Goal: Information Seeking & Learning: Learn about a topic

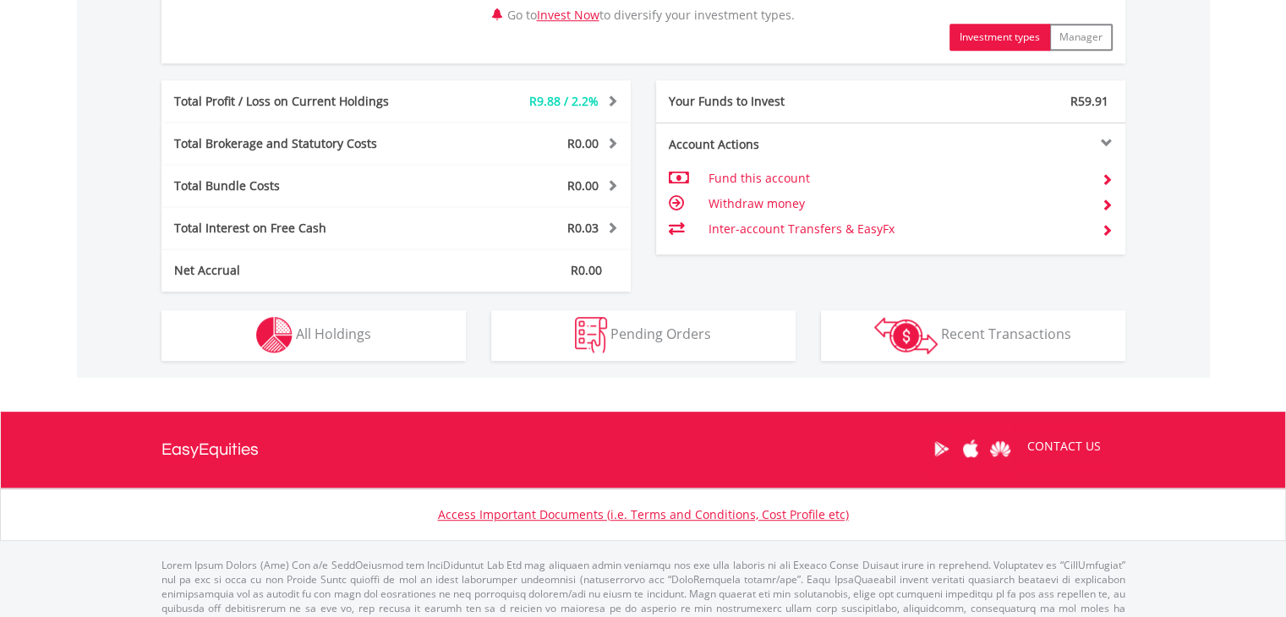
scroll to position [879, 0]
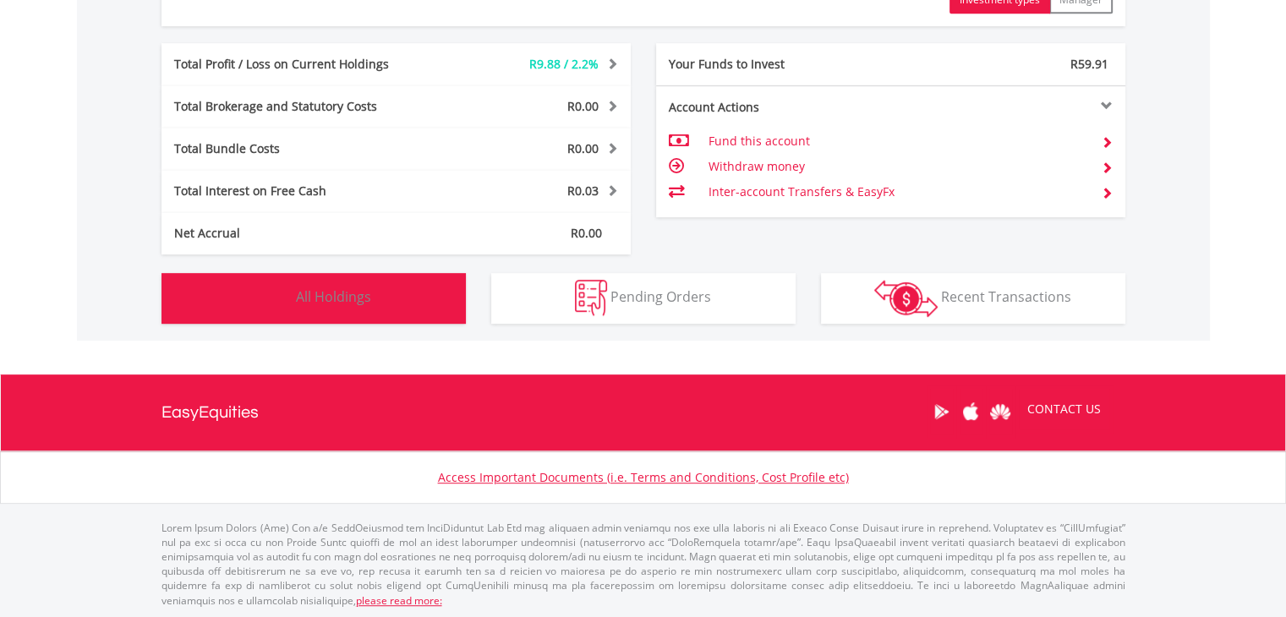
click at [435, 294] on button "Holdings All Holdings" at bounding box center [313, 298] width 304 height 51
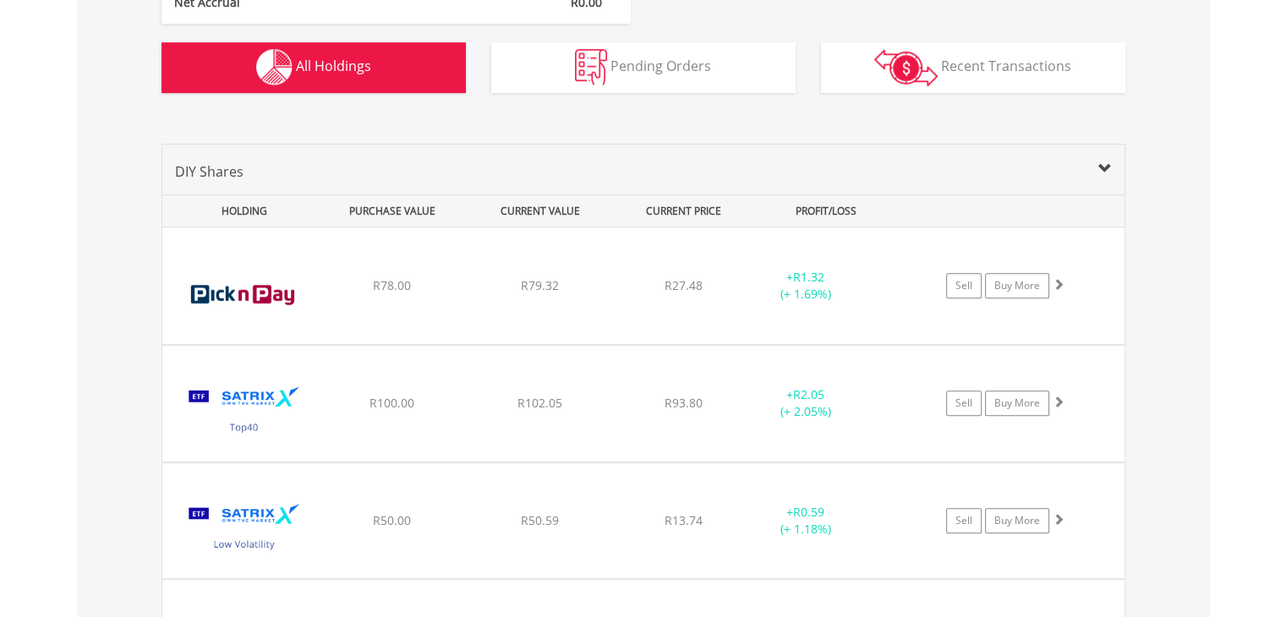
scroll to position [1054, 0]
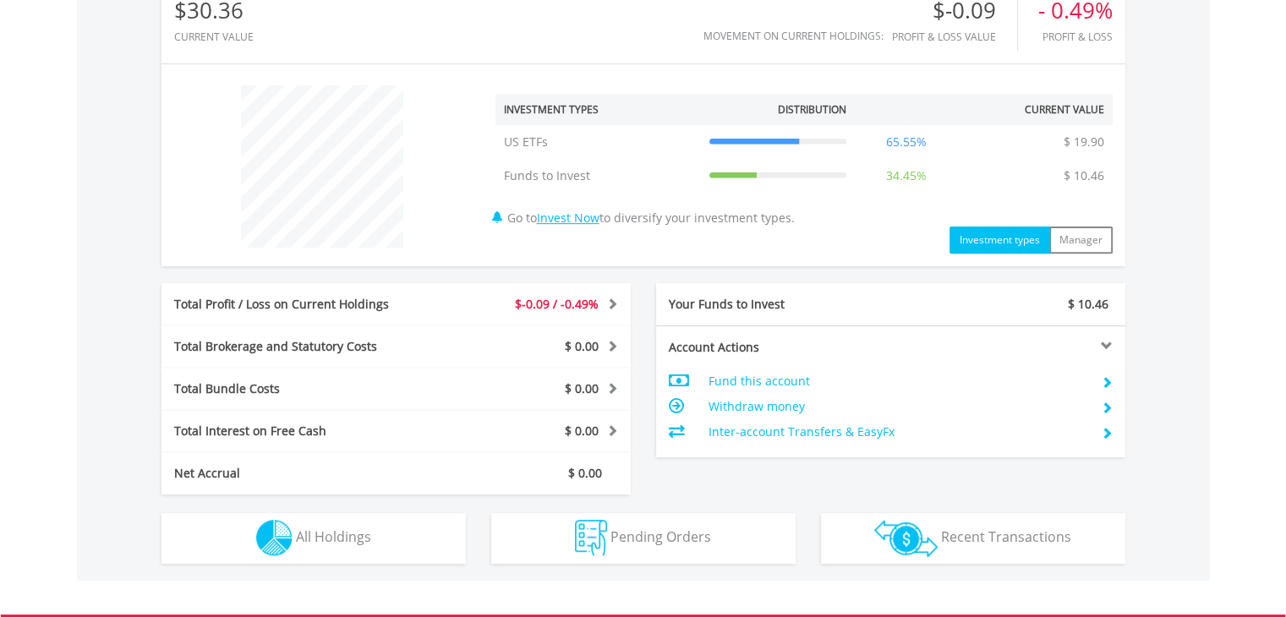
scroll to position [812, 0]
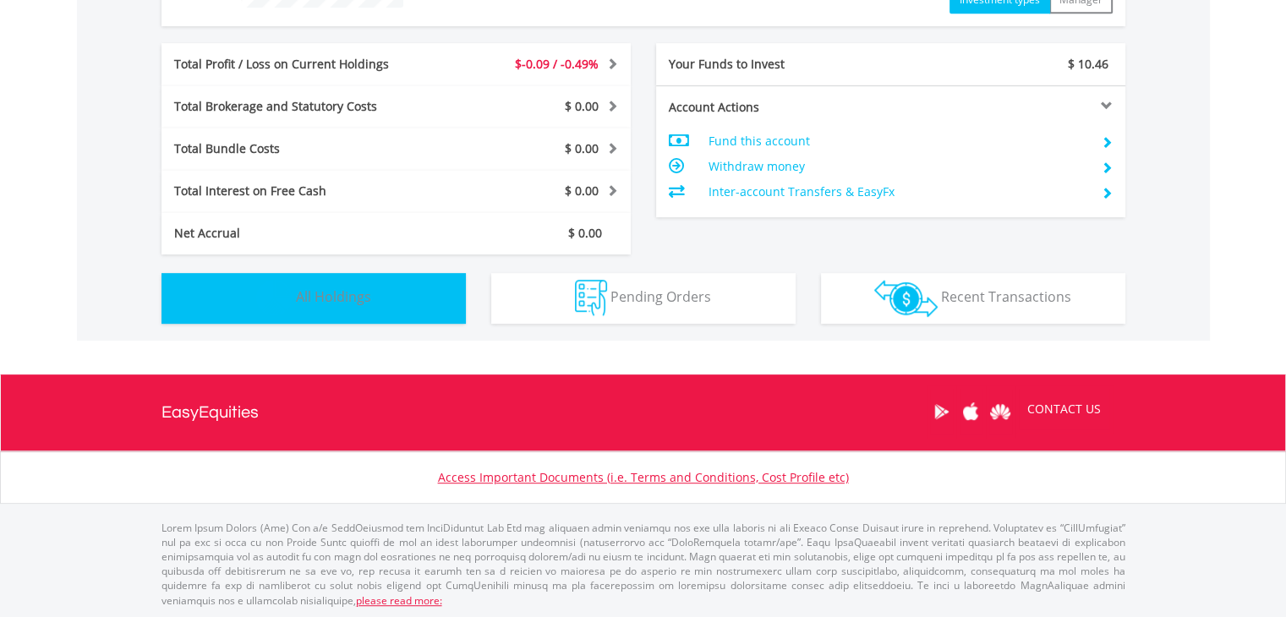
click at [413, 301] on button "Holdings All Holdings" at bounding box center [313, 298] width 304 height 51
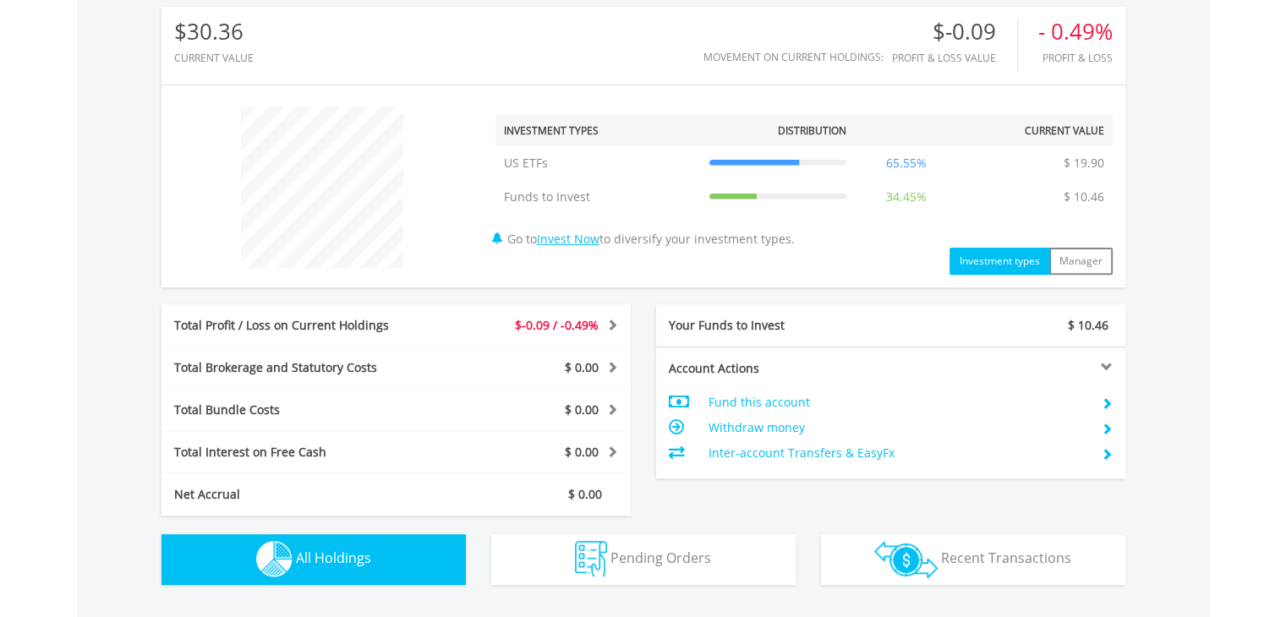
scroll to position [548, 0]
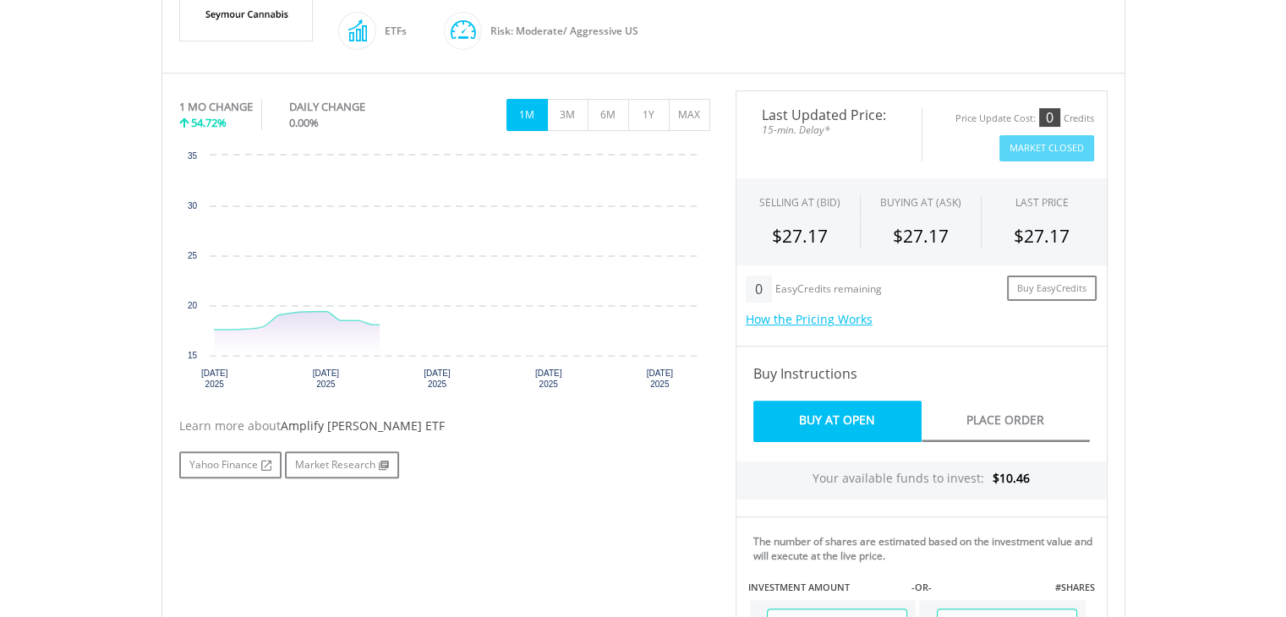
scroll to position [456, 0]
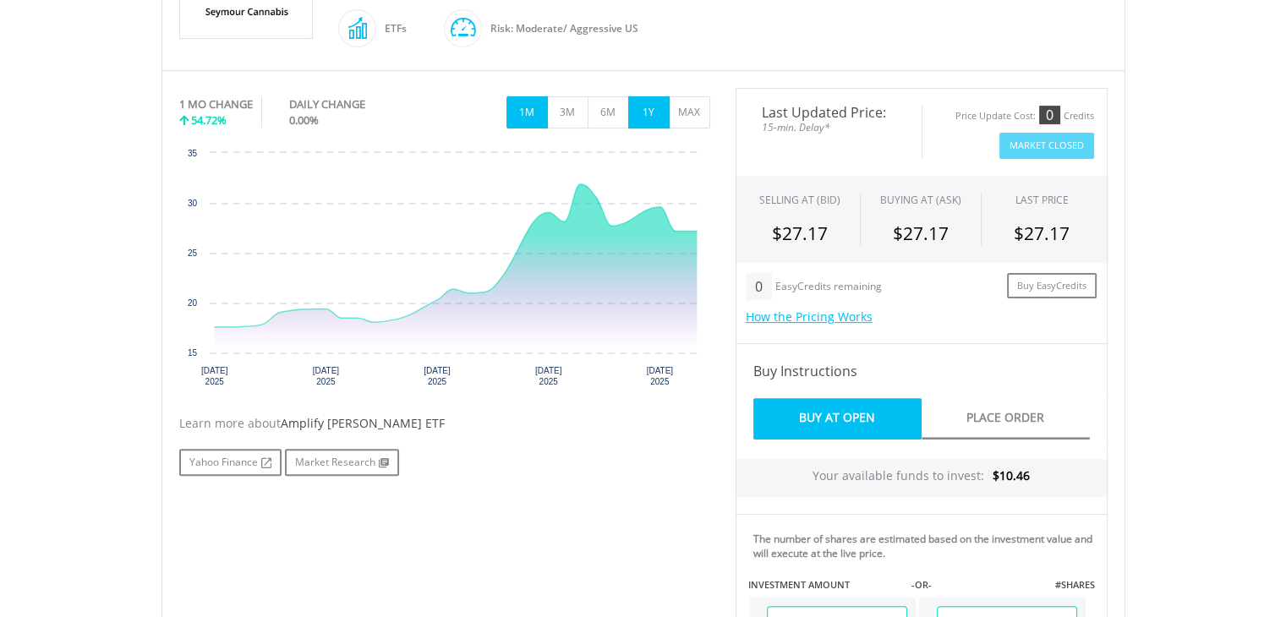
click at [638, 112] on button "1Y" at bounding box center [648, 112] width 41 height 32
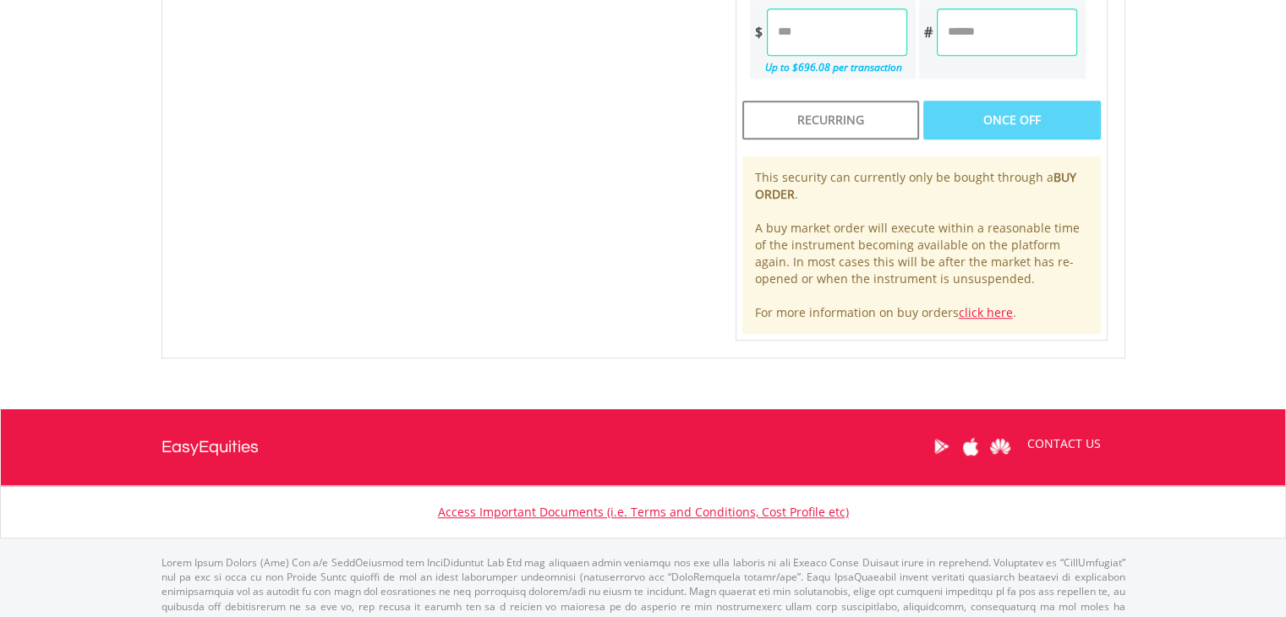
scroll to position [1085, 0]
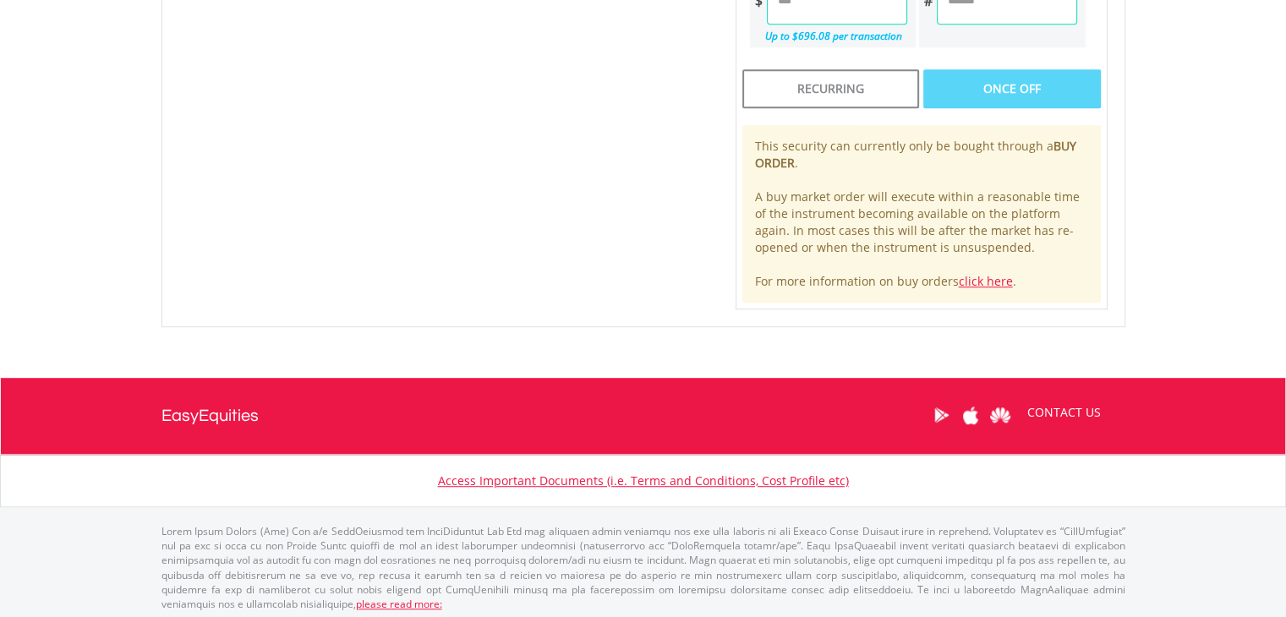
drag, startPoint x: 497, startPoint y: 298, endPoint x: 375, endPoint y: 323, distance: 124.4
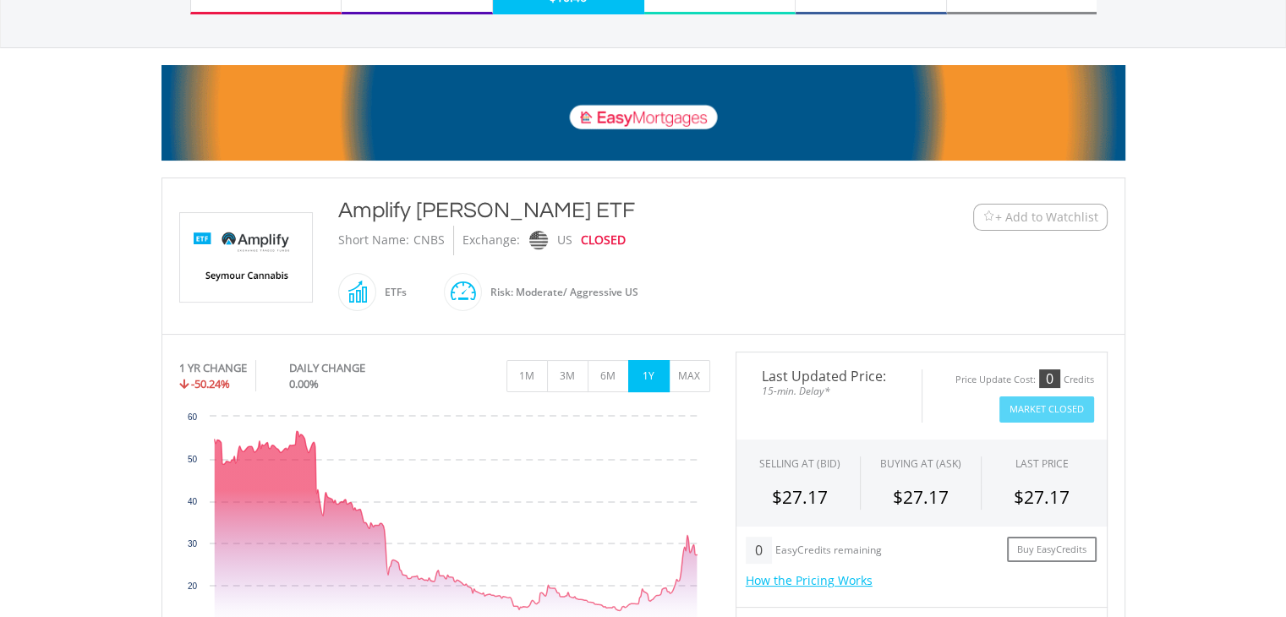
scroll to position [105, 0]
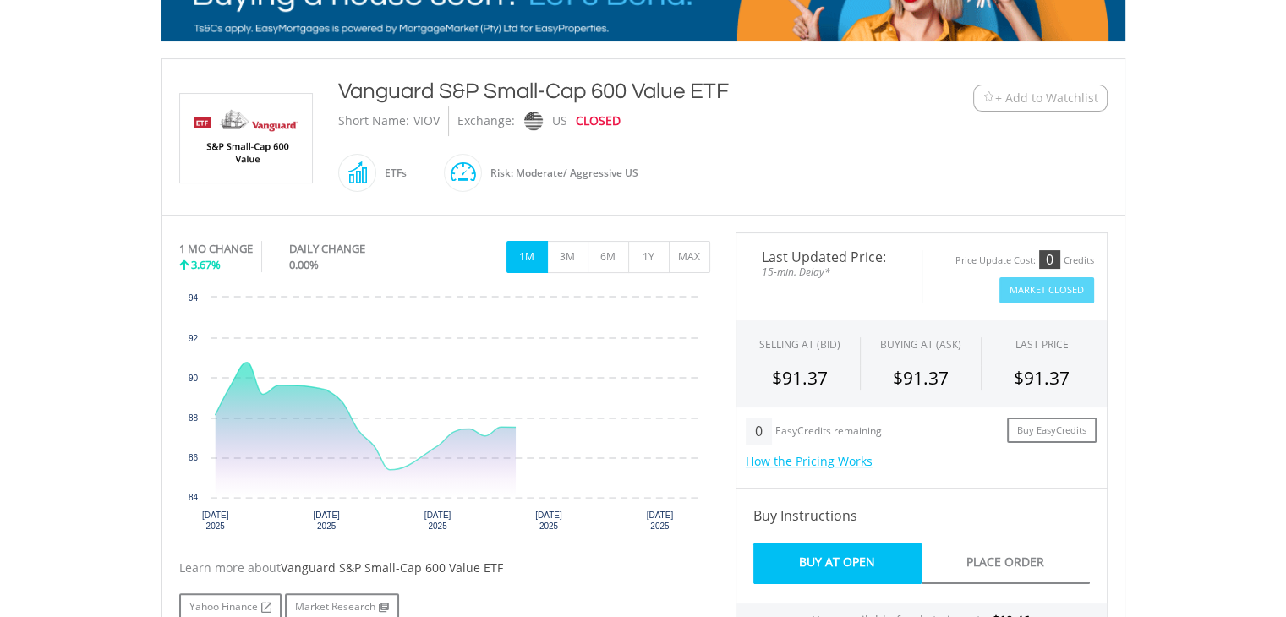
scroll to position [314, 0]
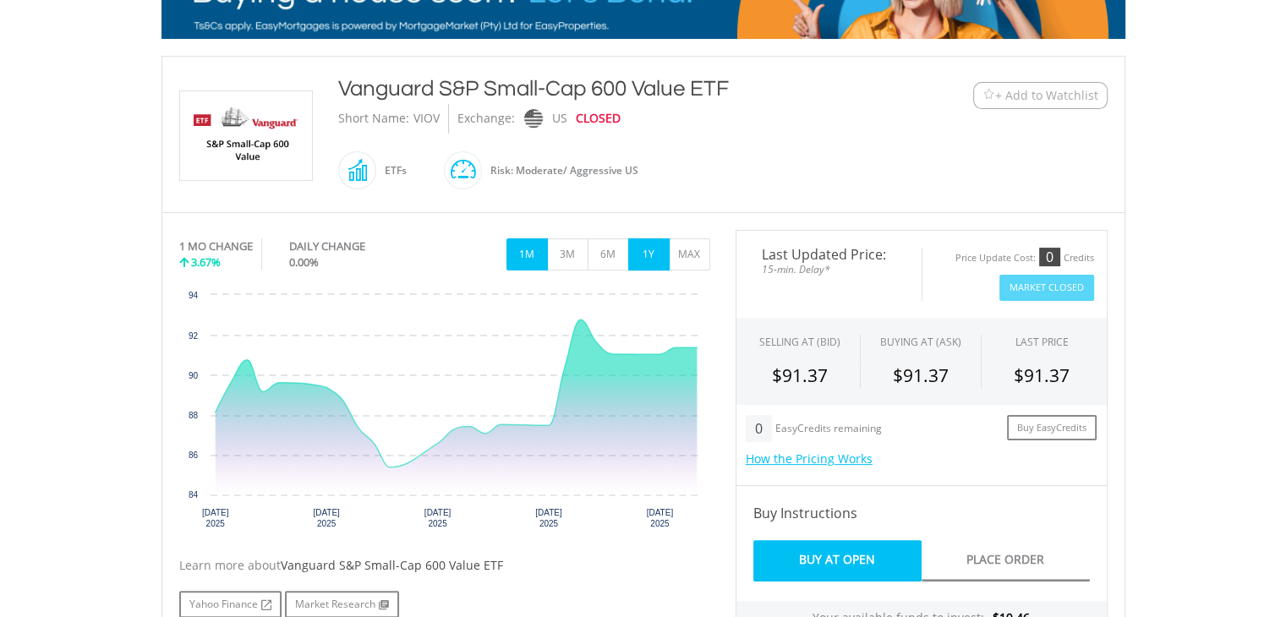
click at [650, 261] on button "1Y" at bounding box center [648, 254] width 41 height 32
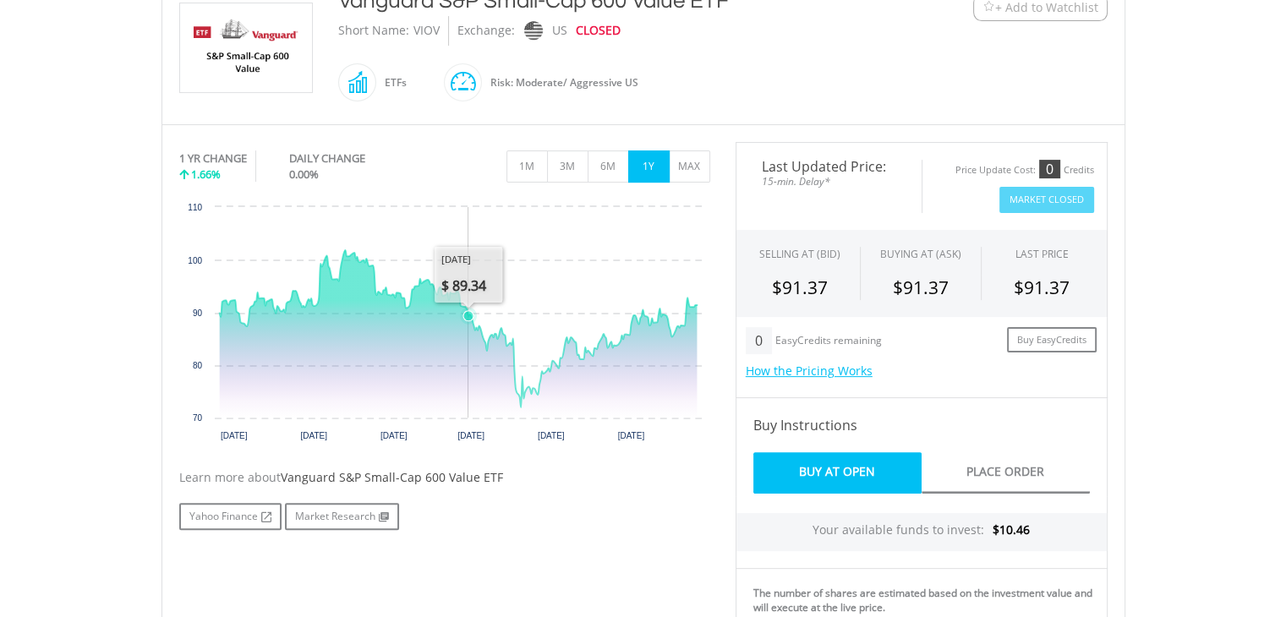
scroll to position [297, 0]
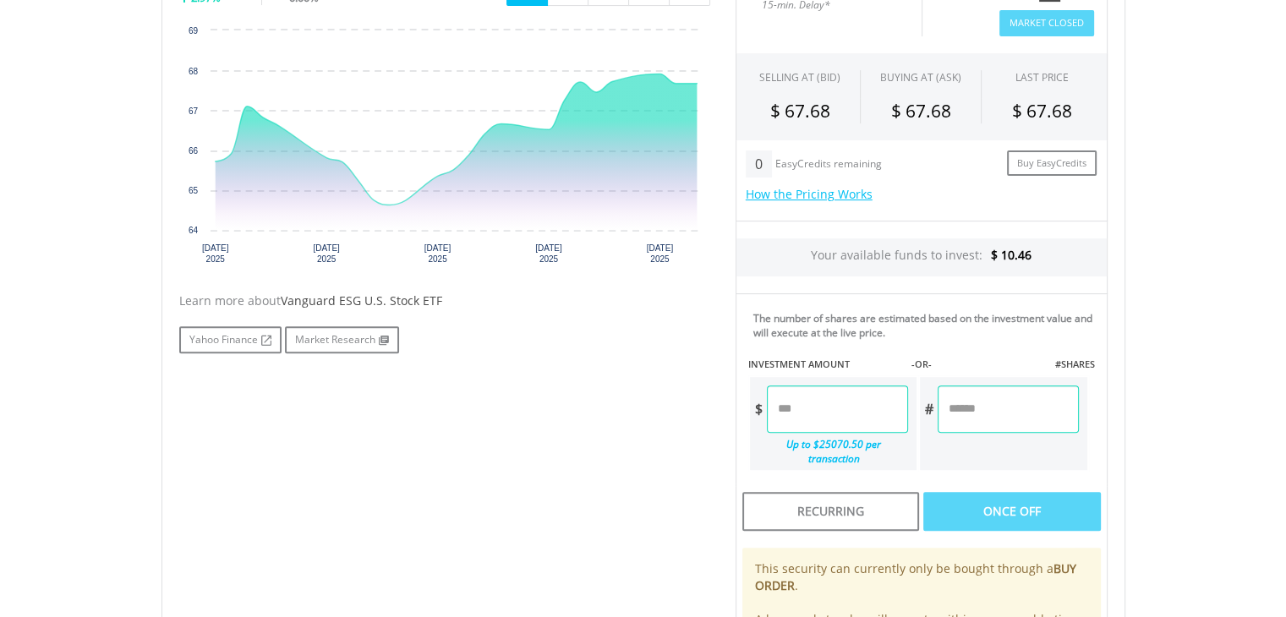
scroll to position [575, 0]
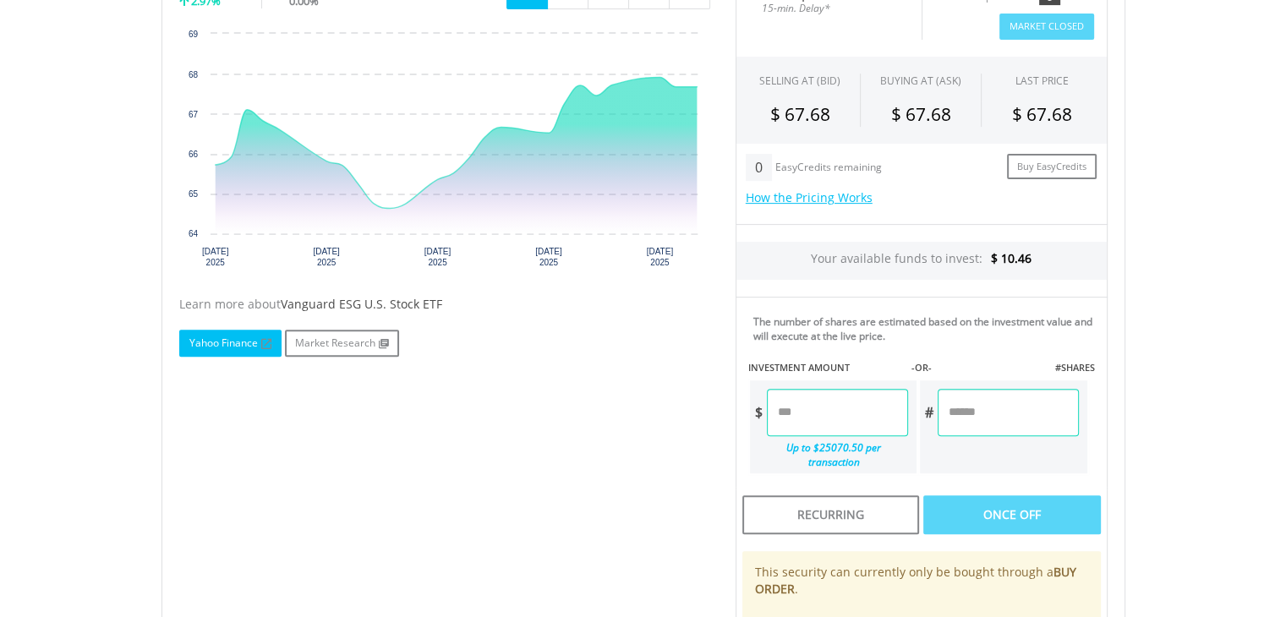
click at [241, 337] on link "Yahoo Finance" at bounding box center [230, 343] width 102 height 27
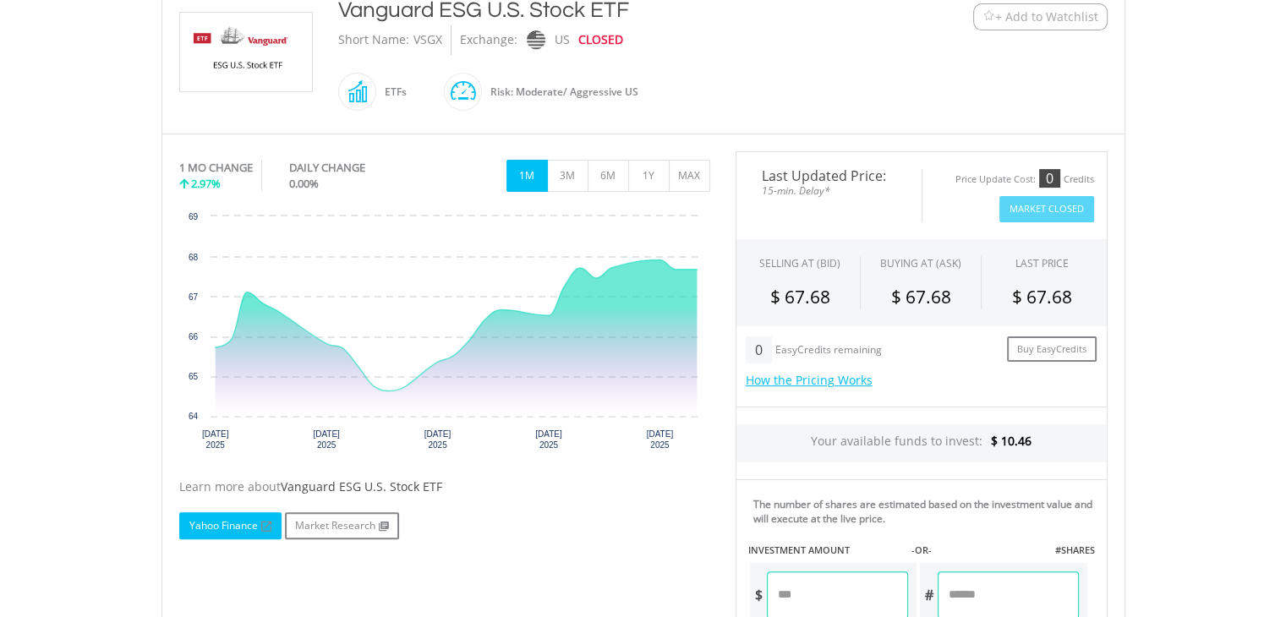
scroll to position [392, 0]
click at [646, 174] on button "1Y" at bounding box center [648, 176] width 41 height 32
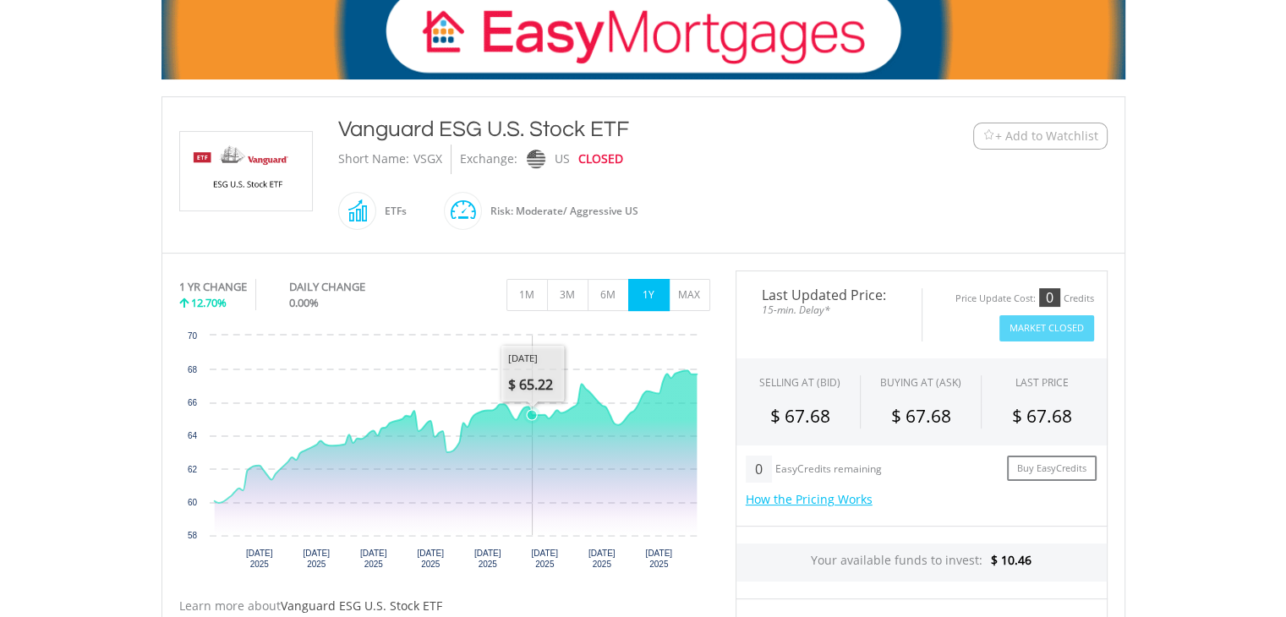
scroll to position [271, 0]
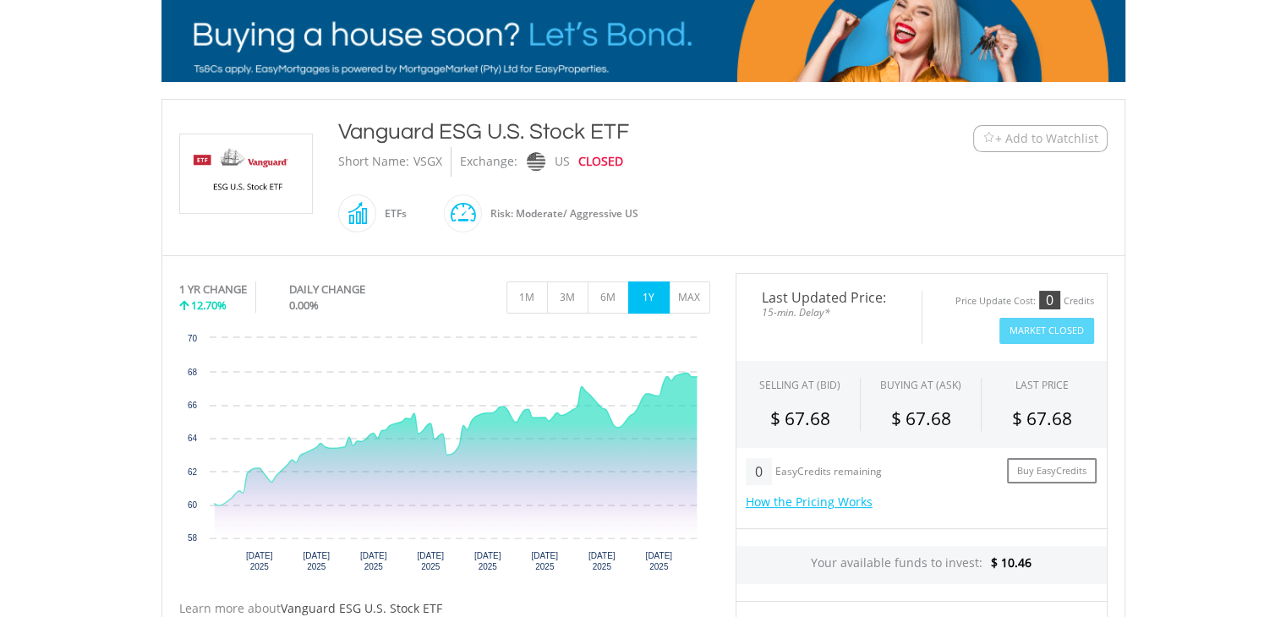
drag, startPoint x: 340, startPoint y: 132, endPoint x: 640, endPoint y: 112, distance: 300.9
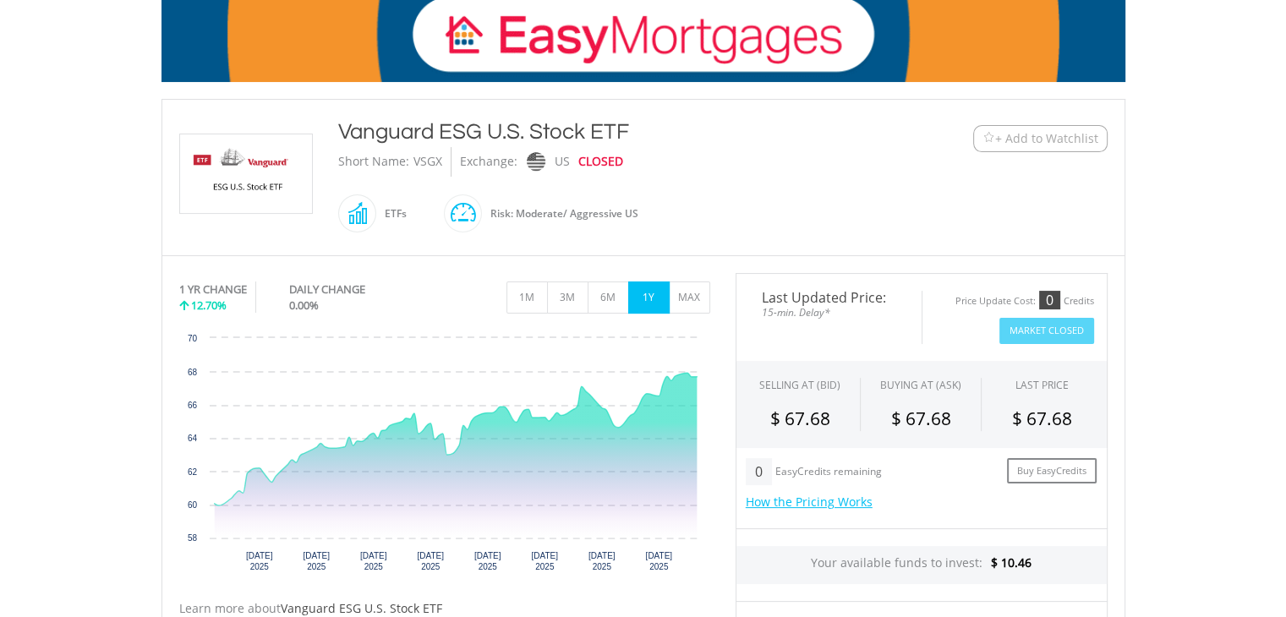
click at [640, 112] on div "﻿ Vanguard ESG U.S. Stock ETF Vanguard ESG U.S. Stock ETF Short Name: VSGX Exch…" at bounding box center [643, 177] width 964 height 156
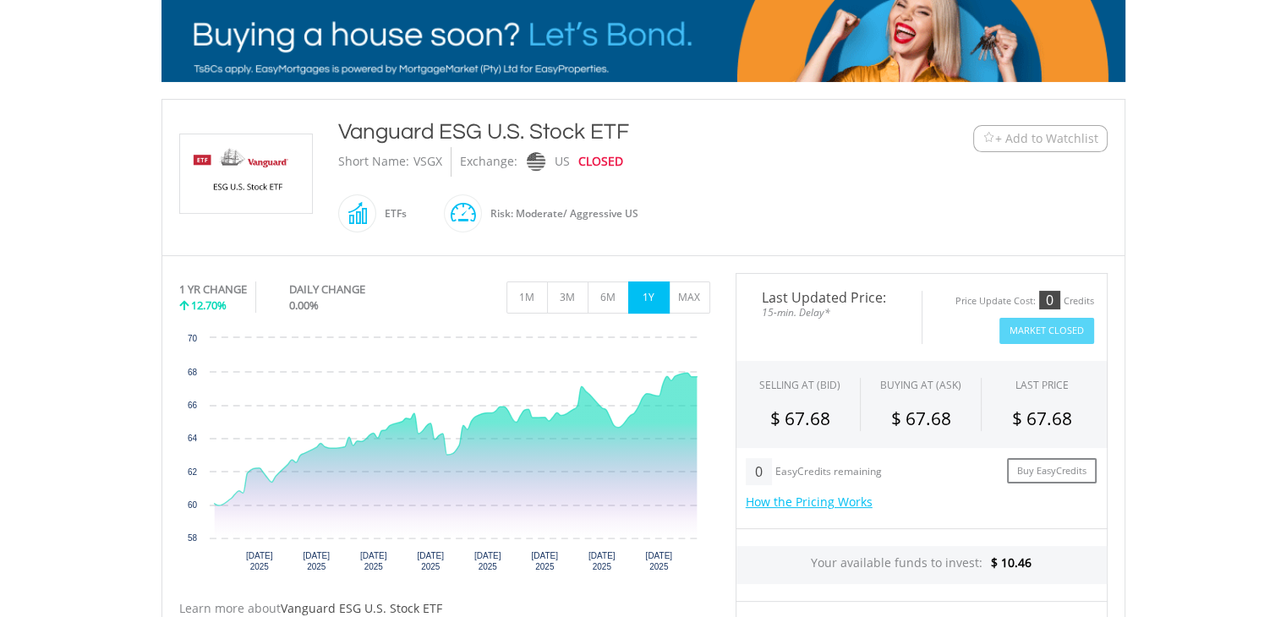
copy div "Vanguard ESG U.S. Stock ETF"
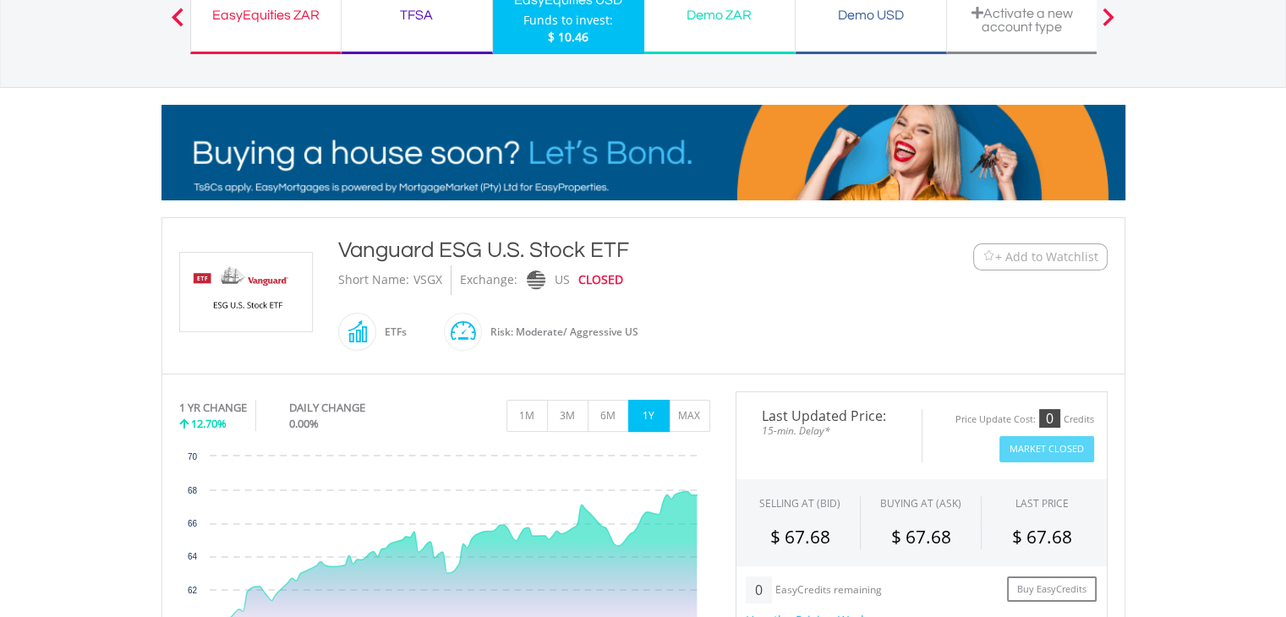
scroll to position [152, 0]
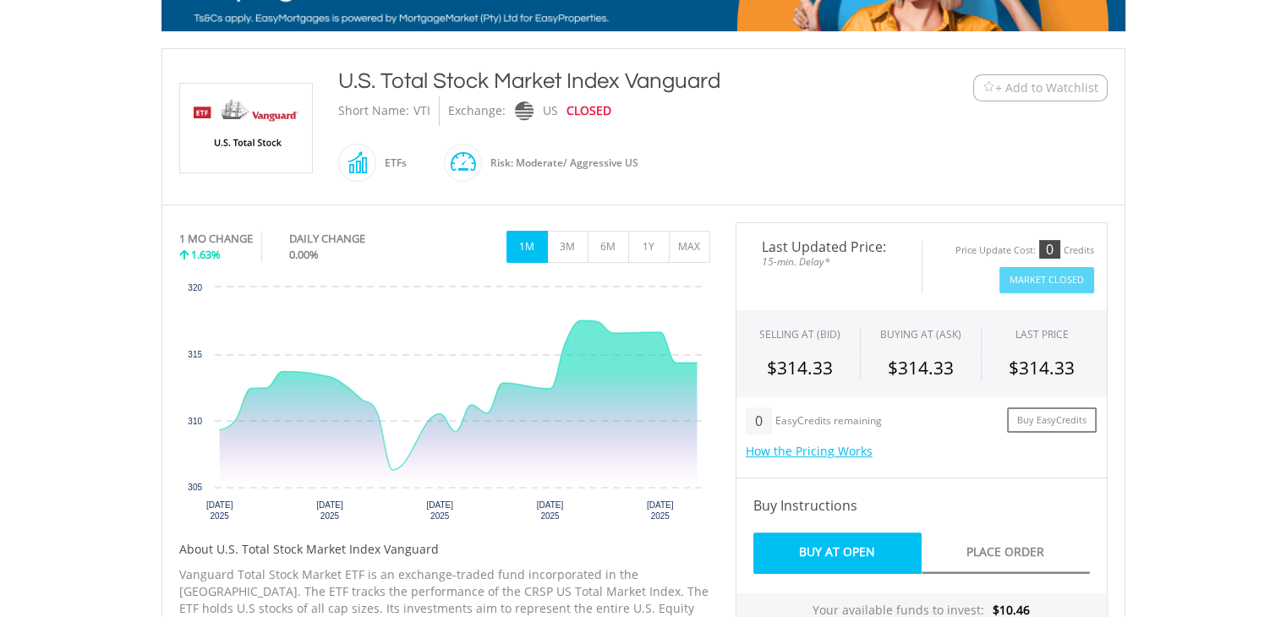
scroll to position [323, 0]
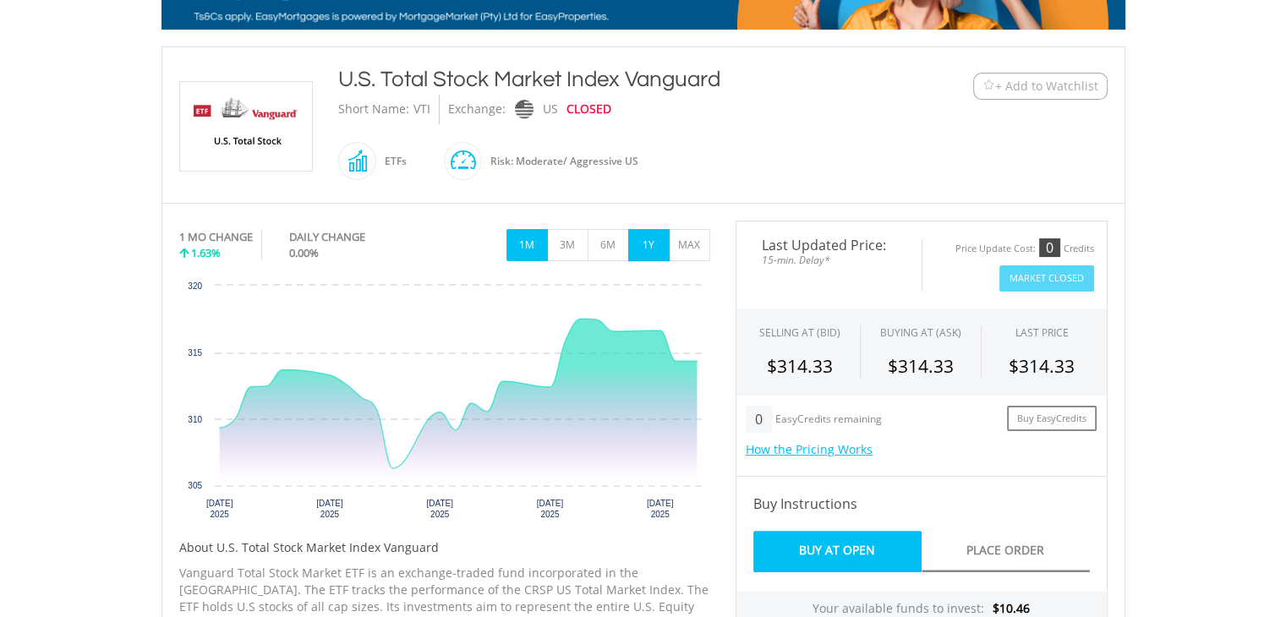
click at [655, 229] on button "1Y" at bounding box center [648, 245] width 41 height 32
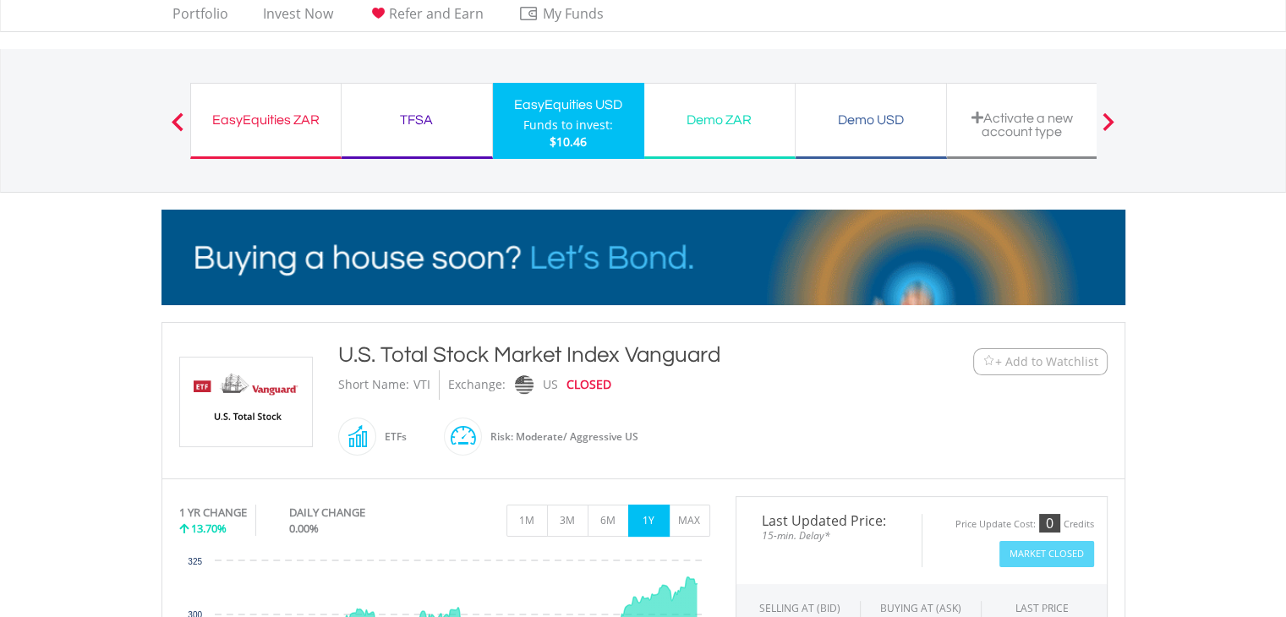
scroll to position [0, 0]
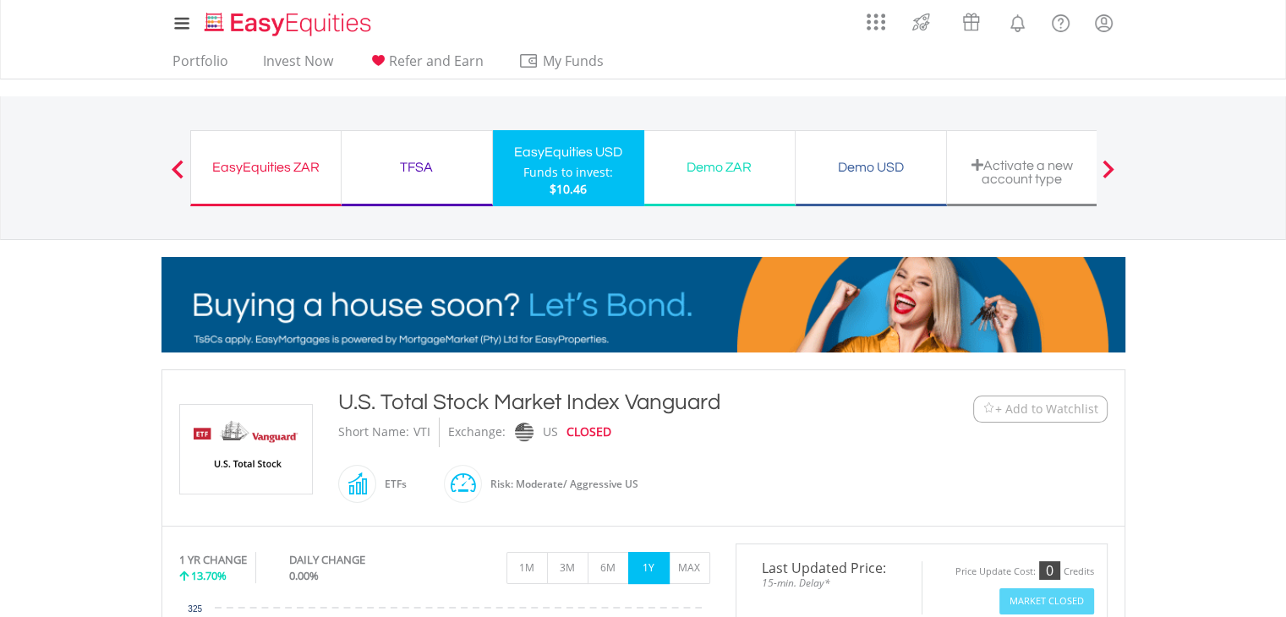
drag, startPoint x: 344, startPoint y: 397, endPoint x: 744, endPoint y: 371, distance: 400.7
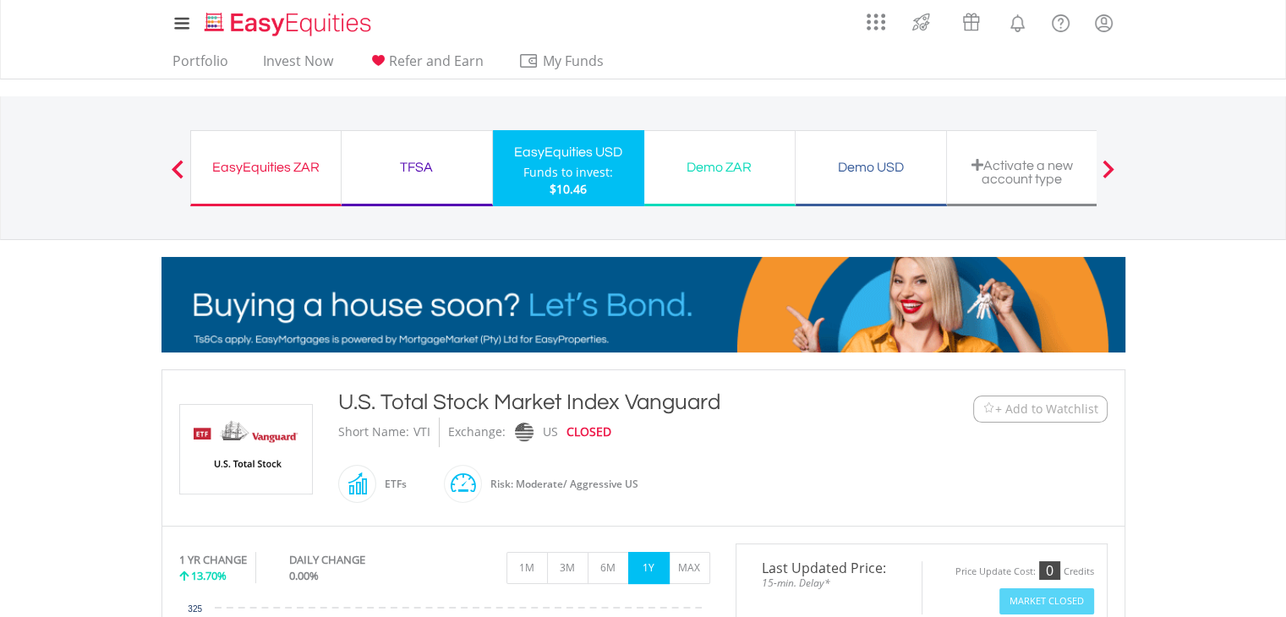
click at [744, 371] on div "﻿ U.S. Total Stock Market Index Vanguard U.S. Total Stock Market Index Vanguard…" at bounding box center [643, 448] width 964 height 156
copy div "U.S. Total Stock Market Index Vanguard"
